Goal: Answer question/provide support: Share knowledge or assist other users

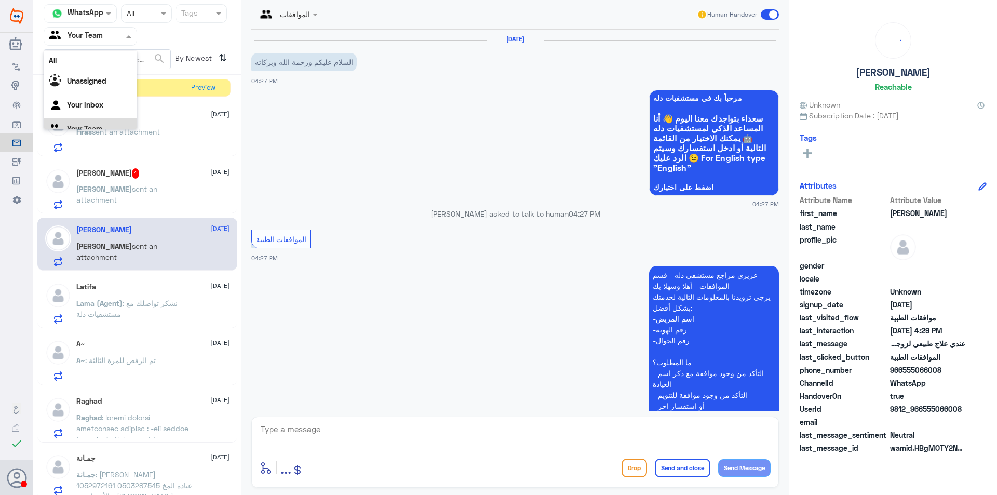
click at [150, 206] on p "[PERSON_NAME] sent an attachment" at bounding box center [134, 196] width 117 height 26
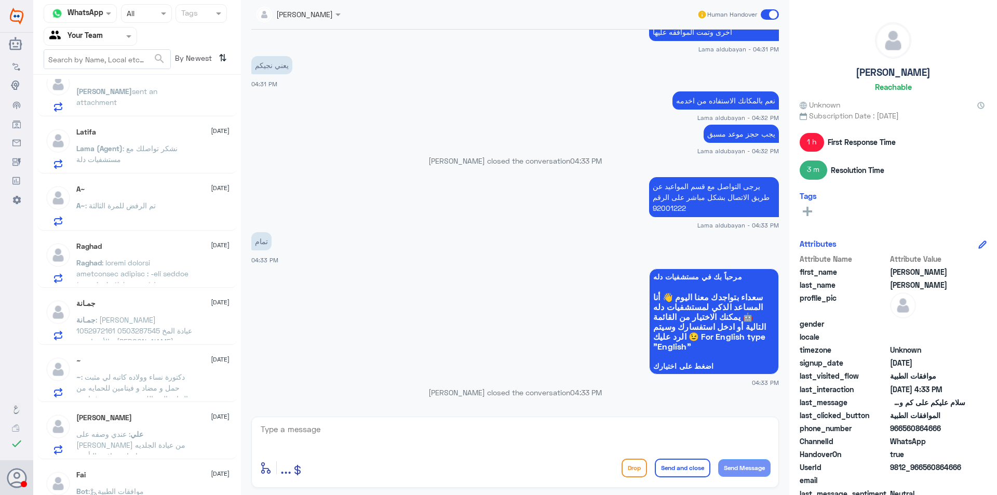
scroll to position [238, 0]
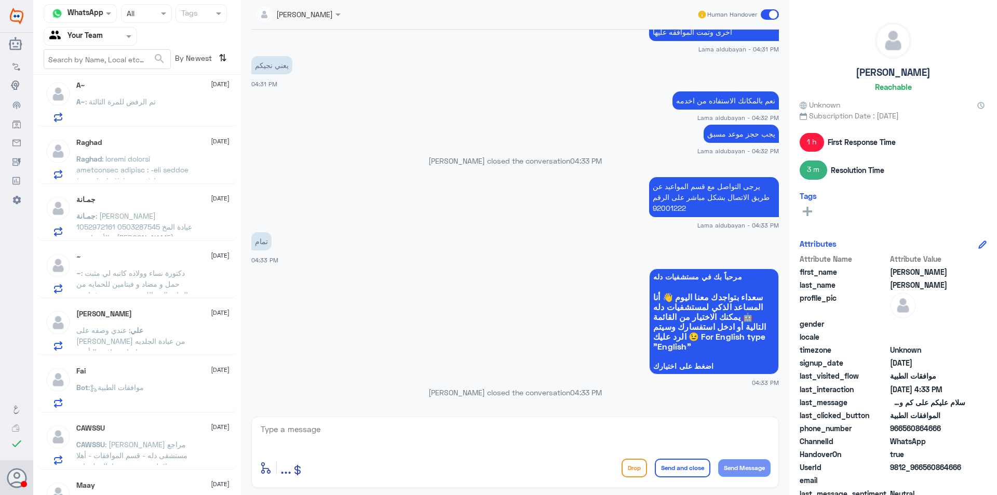
click at [169, 118] on div "A~ : تم الرفض للمرة الثالثة" at bounding box center [152, 110] width 153 height 23
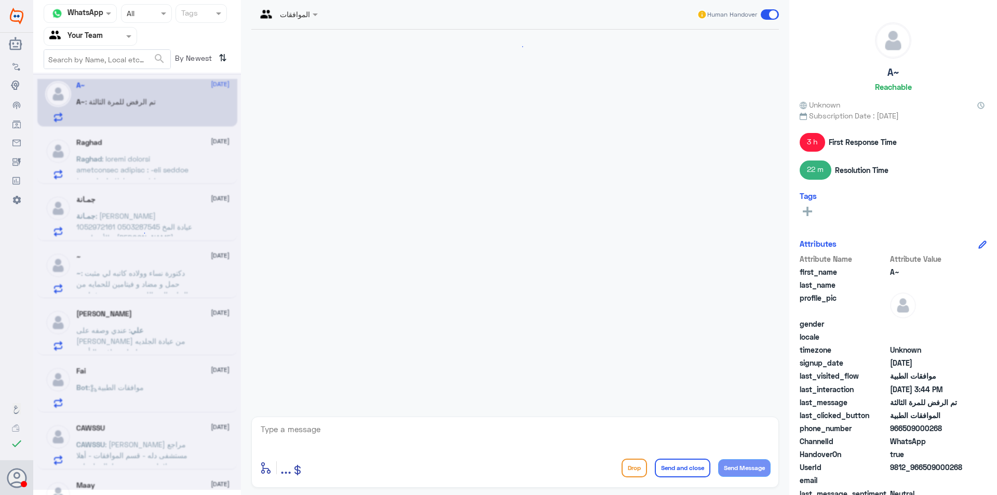
scroll to position [990, 0]
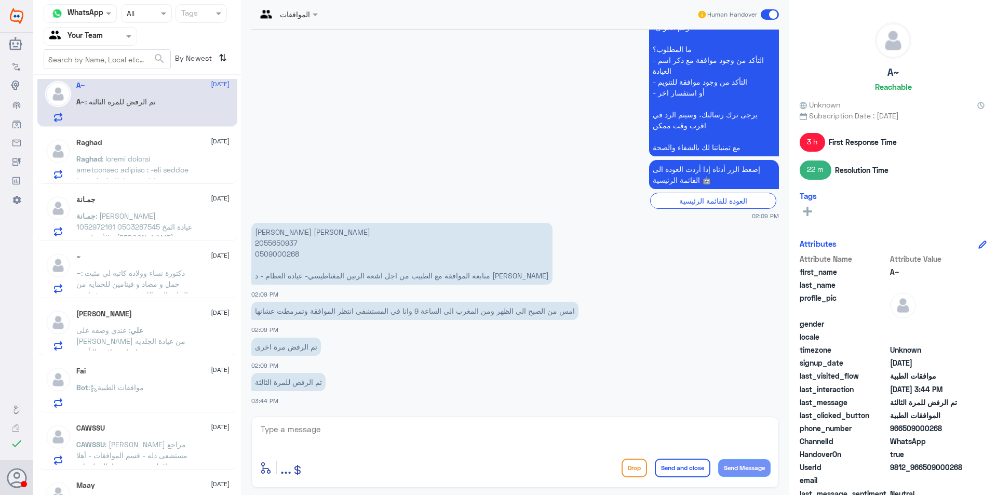
click at [289, 258] on p "[PERSON_NAME] [PERSON_NAME] 2055650937 0509000268 متابعة الموافقة مع الطبيب من …" at bounding box center [401, 254] width 301 height 62
copy p "0509000268"
click at [124, 36] on span at bounding box center [130, 36] width 13 height 11
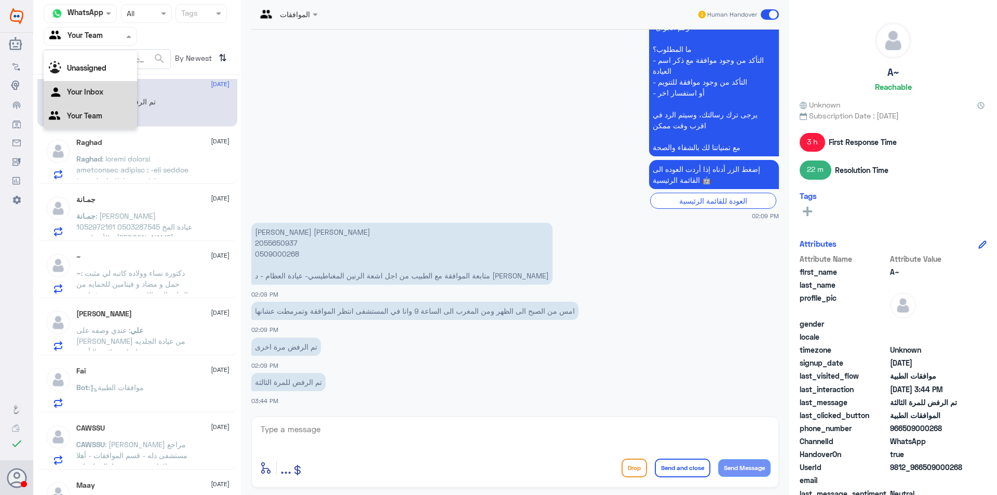
click at [103, 90] on div "Your Inbox" at bounding box center [90, 93] width 93 height 24
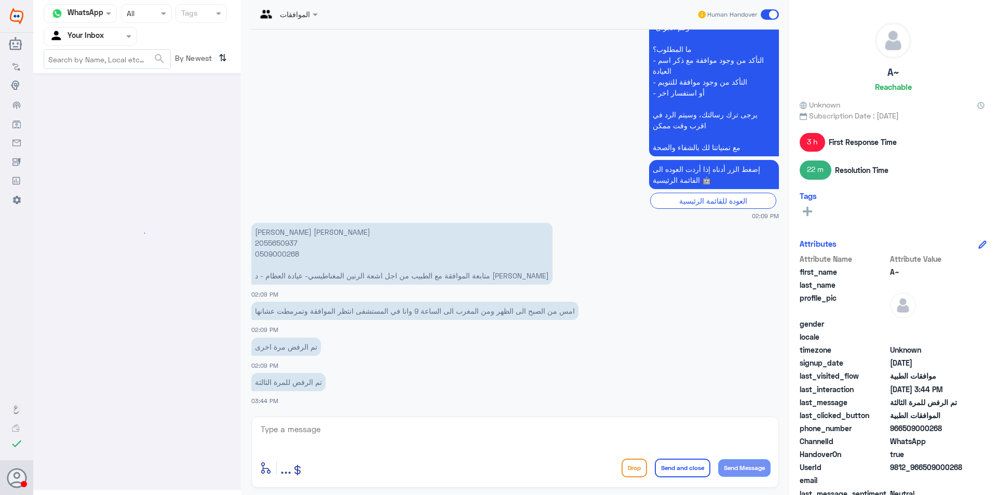
scroll to position [0, 0]
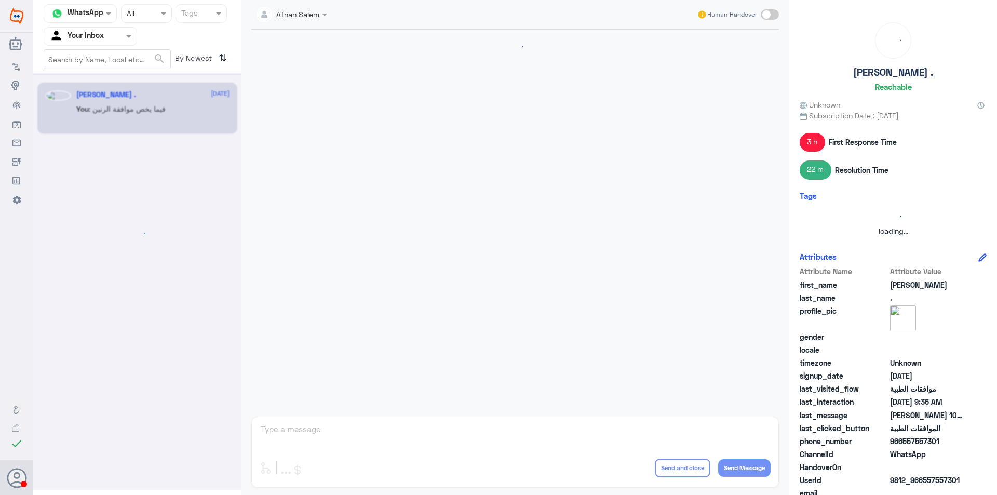
click at [112, 34] on div at bounding box center [90, 36] width 92 height 12
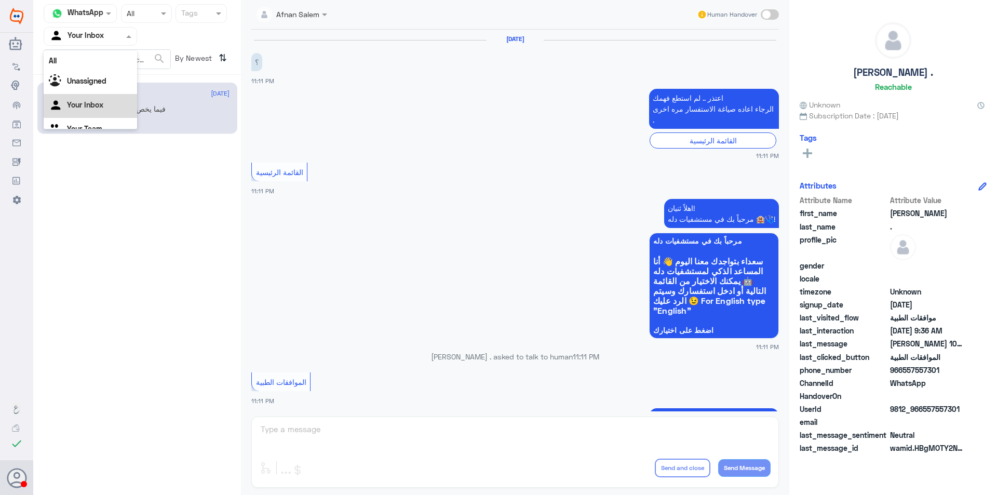
scroll to position [13, 0]
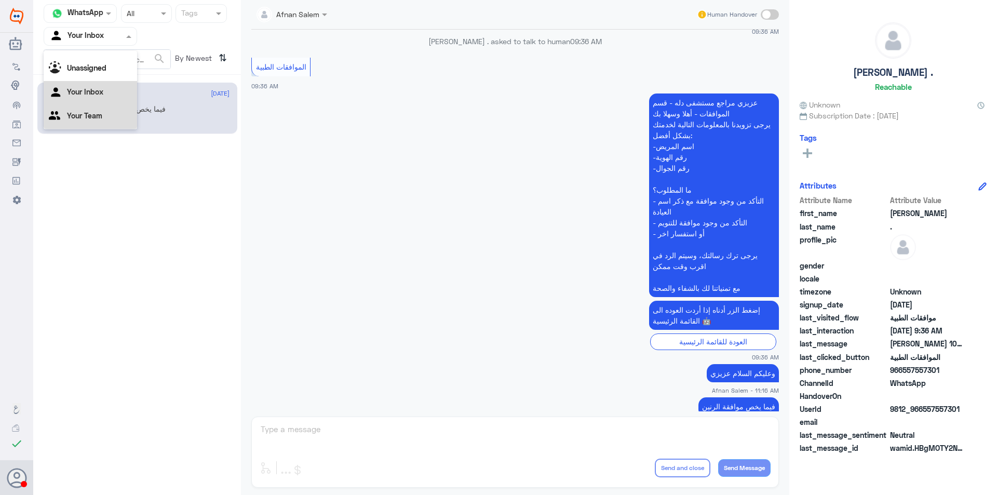
click at [106, 115] on div "Your Team" at bounding box center [90, 117] width 93 height 24
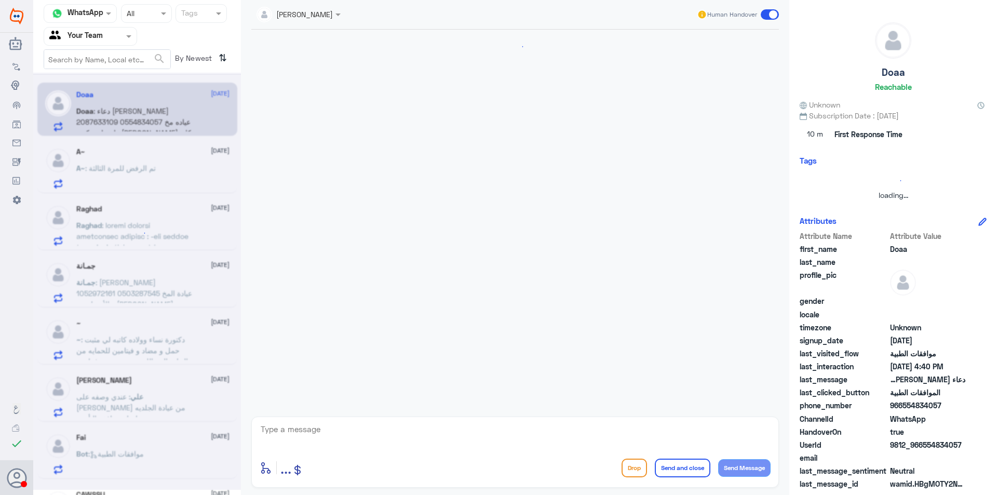
scroll to position [993, 0]
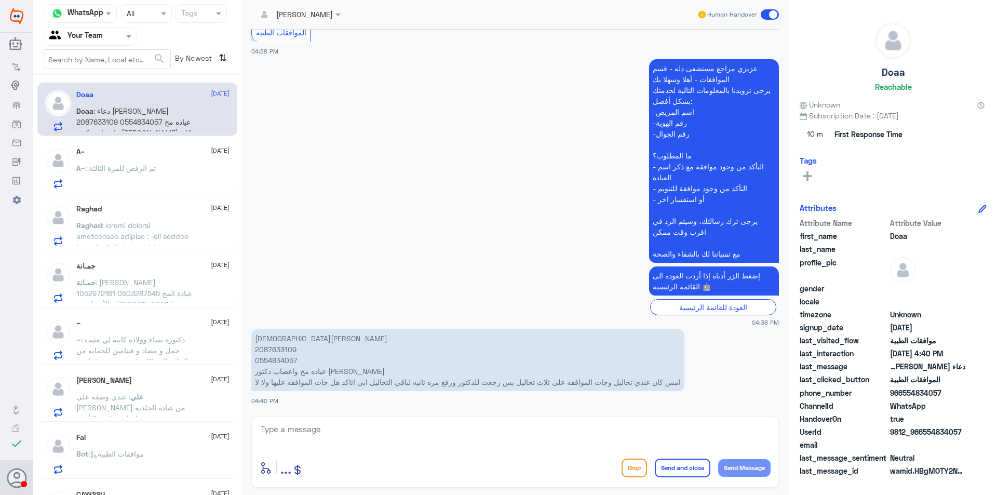
click at [124, 172] on span ": تم الرفض للمرة الثالثة" at bounding box center [120, 168] width 71 height 9
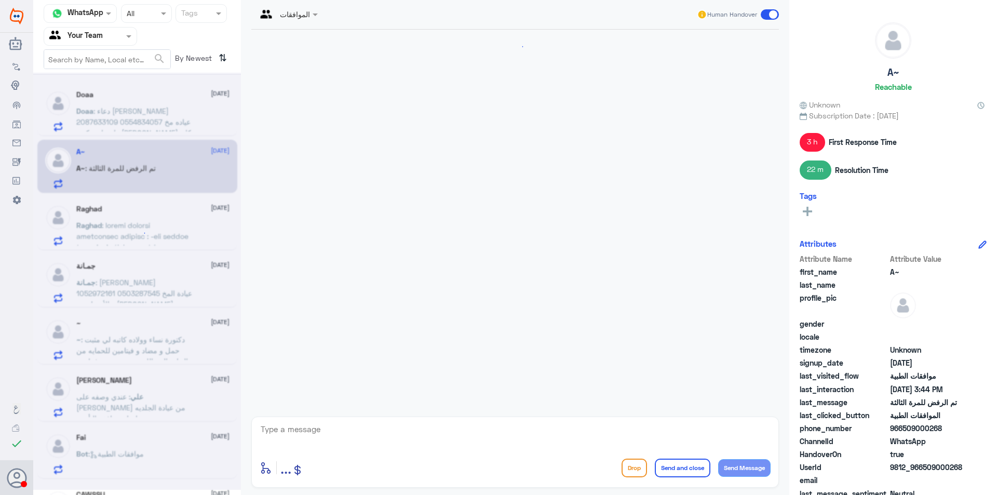
scroll to position [990, 0]
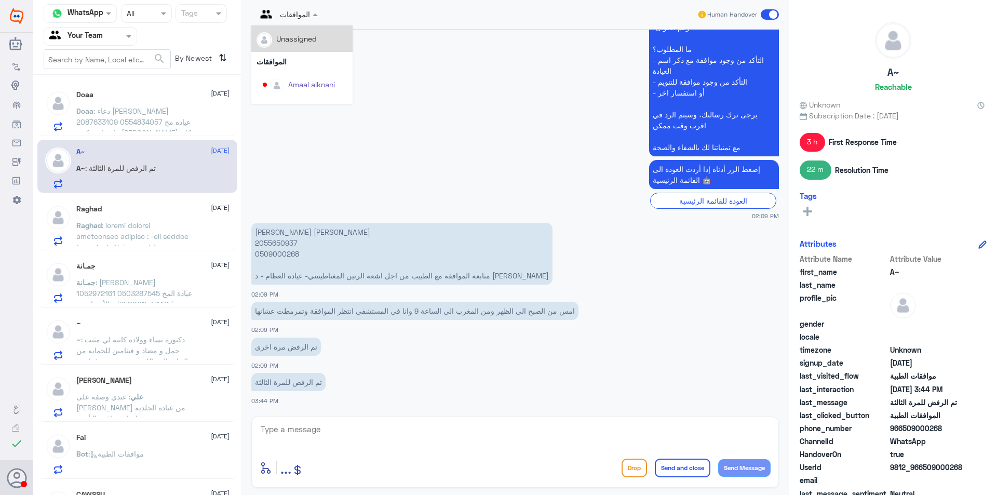
click at [305, 15] on div at bounding box center [287, 14] width 72 height 12
click at [323, 64] on div "[PERSON_NAME]" at bounding box center [316, 63] width 57 height 11
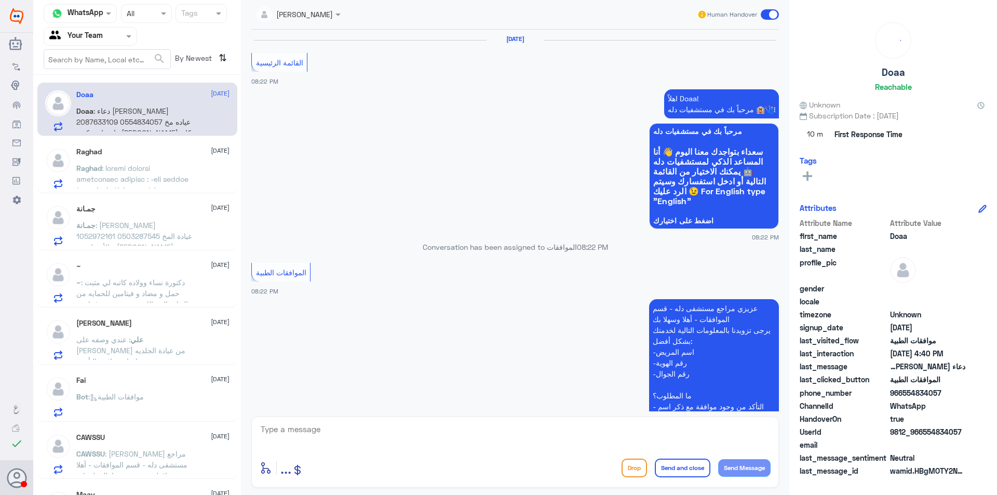
scroll to position [993, 0]
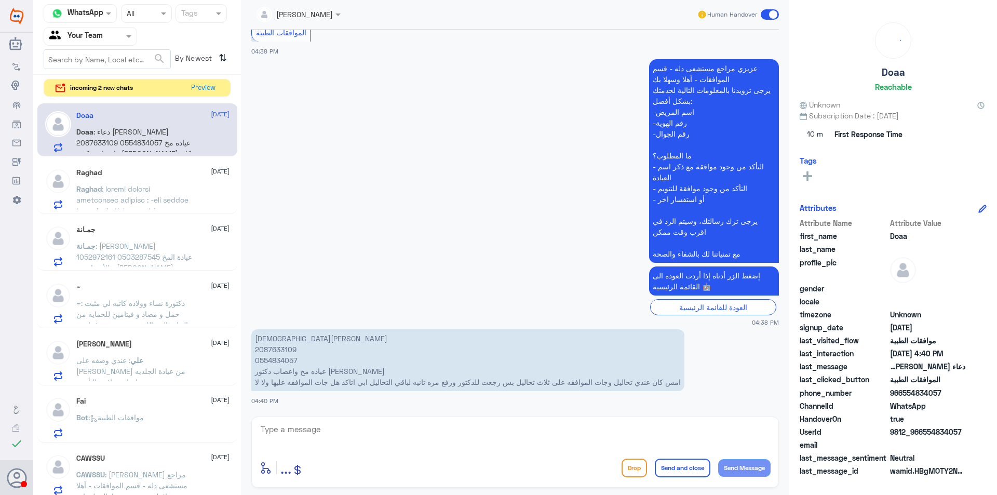
click at [252, 357] on p "دعاء [PERSON_NAME] 2087633109 0554834057 عياده مخ واعصاب دكتور [PERSON_NAME] كا…" at bounding box center [467, 360] width 433 height 62
click at [265, 364] on p "دعاء [PERSON_NAME] 2087633109 0554834057 عياده مخ واعصاب دكتور [PERSON_NAME] كا…" at bounding box center [467, 360] width 433 height 62
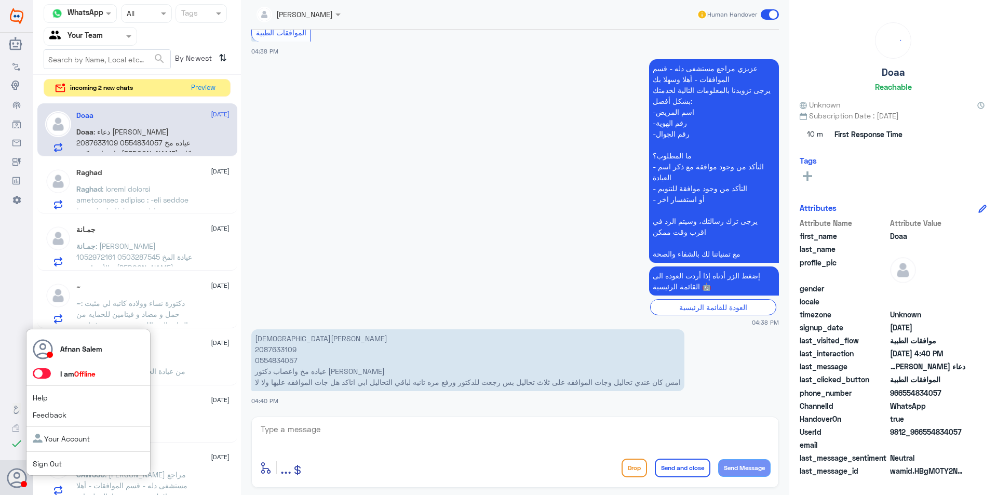
click at [40, 464] on link "Sign Out" at bounding box center [47, 463] width 29 height 9
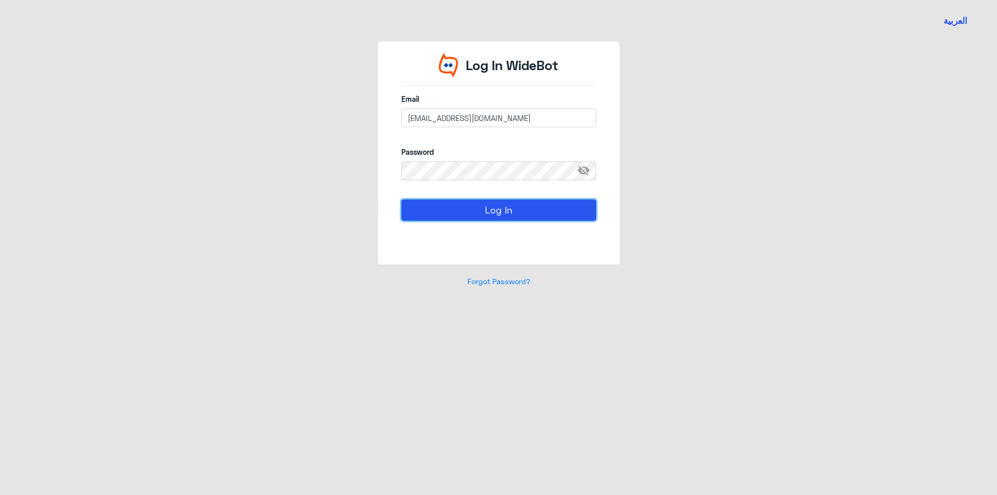
click at [517, 205] on button "Log In" at bounding box center [498, 209] width 195 height 21
